Goal: Navigation & Orientation: Find specific page/section

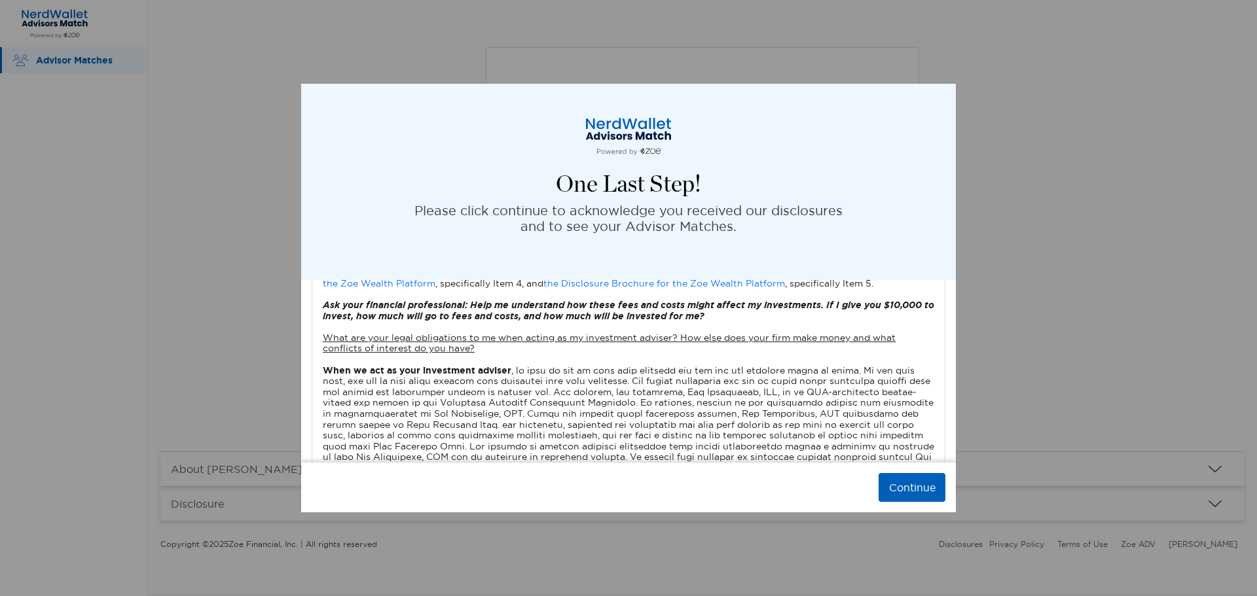
scroll to position [887, 0]
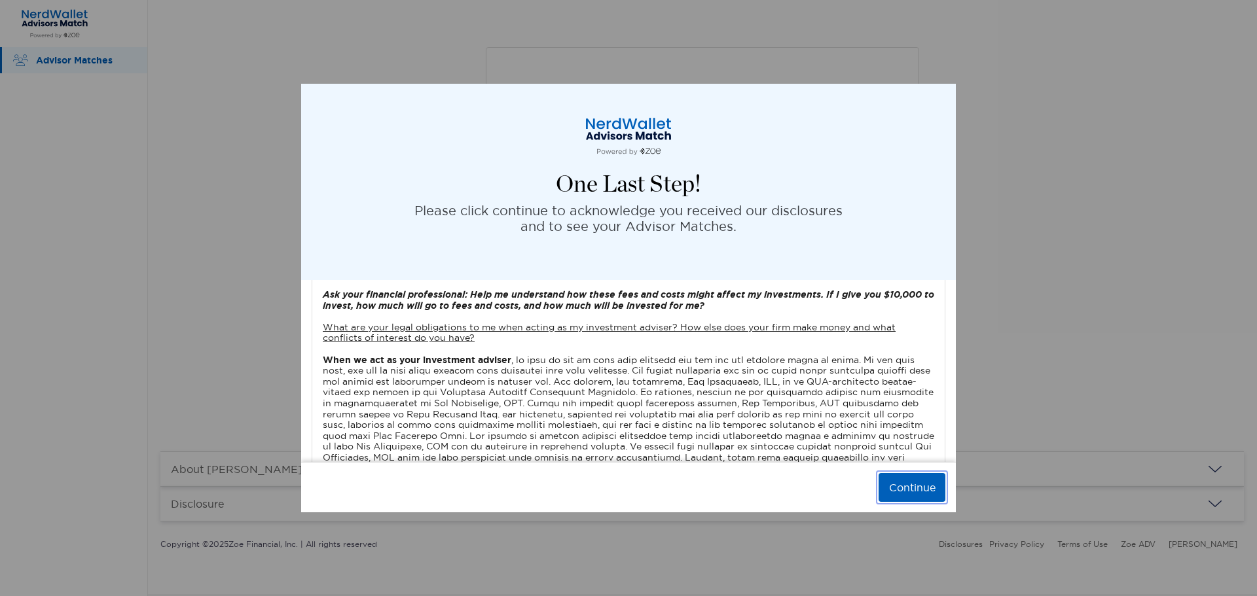
click at [900, 491] on button "Continue" at bounding box center [911, 487] width 67 height 29
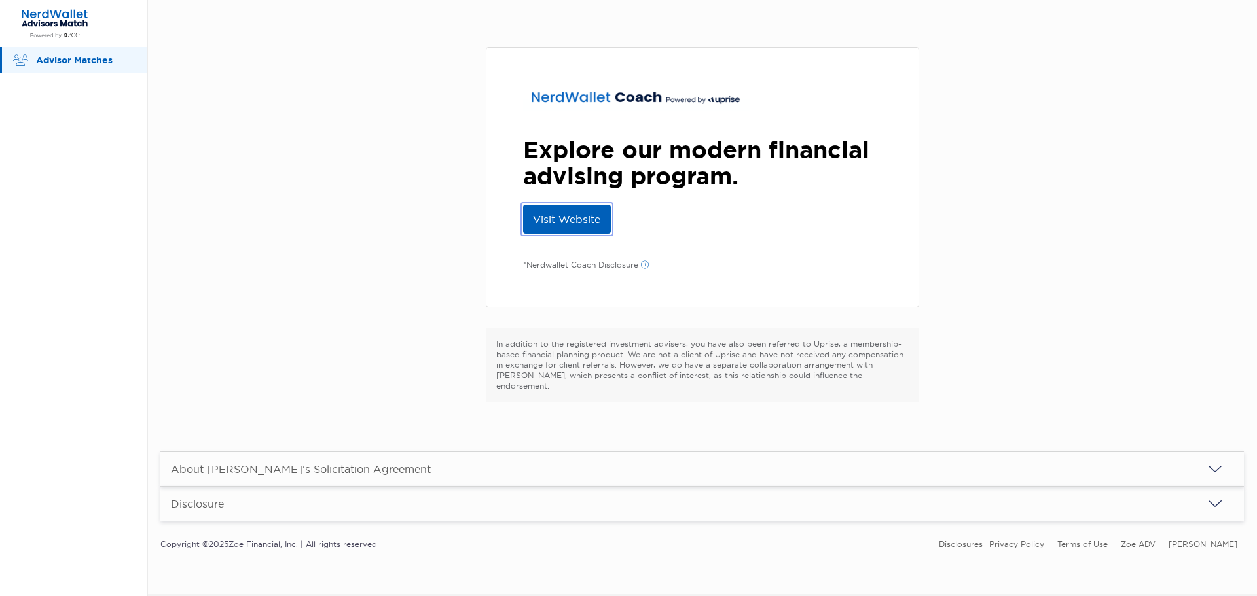
click at [552, 225] on link "Visit Website" at bounding box center [567, 219] width 88 height 29
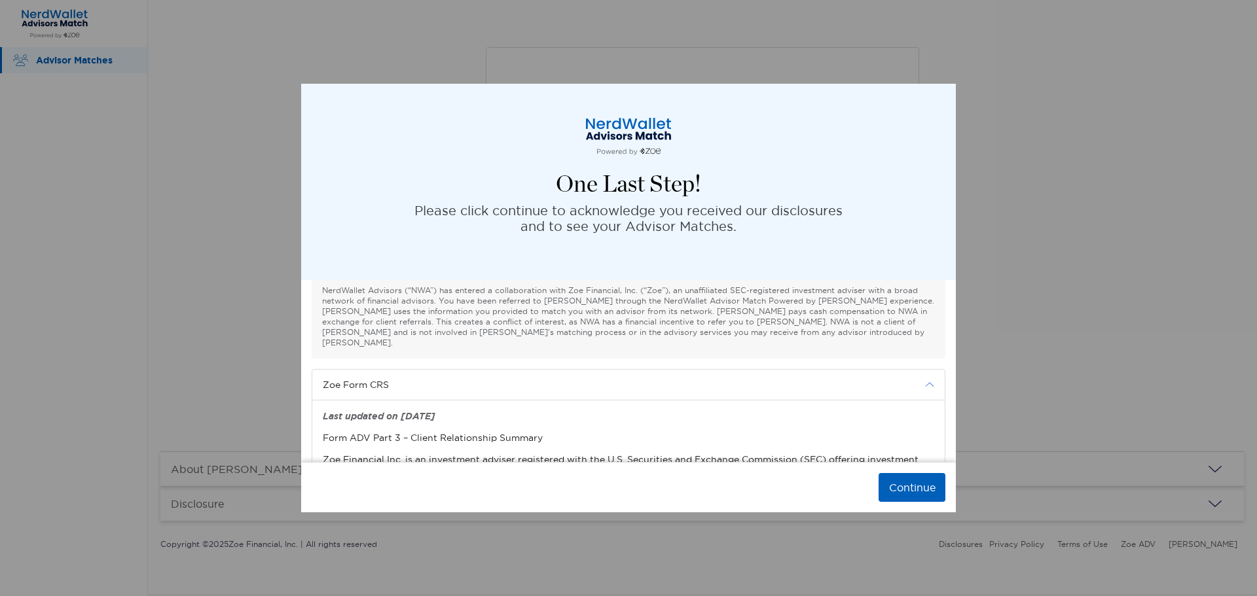
scroll to position [17, 0]
click at [909, 489] on button "Continue" at bounding box center [911, 487] width 67 height 29
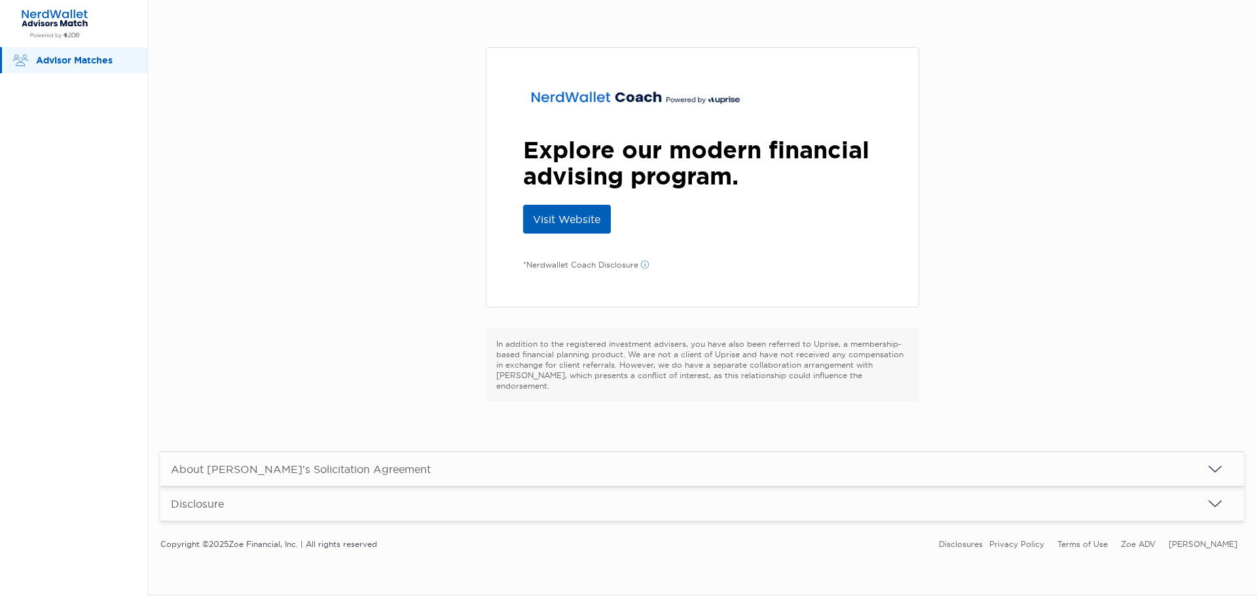
click at [96, 54] on p "Advisor Matches" at bounding box center [85, 60] width 98 height 16
click at [92, 61] on p "Advisor Matches" at bounding box center [85, 60] width 98 height 16
click at [299, 116] on section "Explore our modern financial advising program. Visit Website *Nerdwallet Coach …" at bounding box center [701, 230] width 1083 height 418
